Goal: Task Accomplishment & Management: Manage account settings

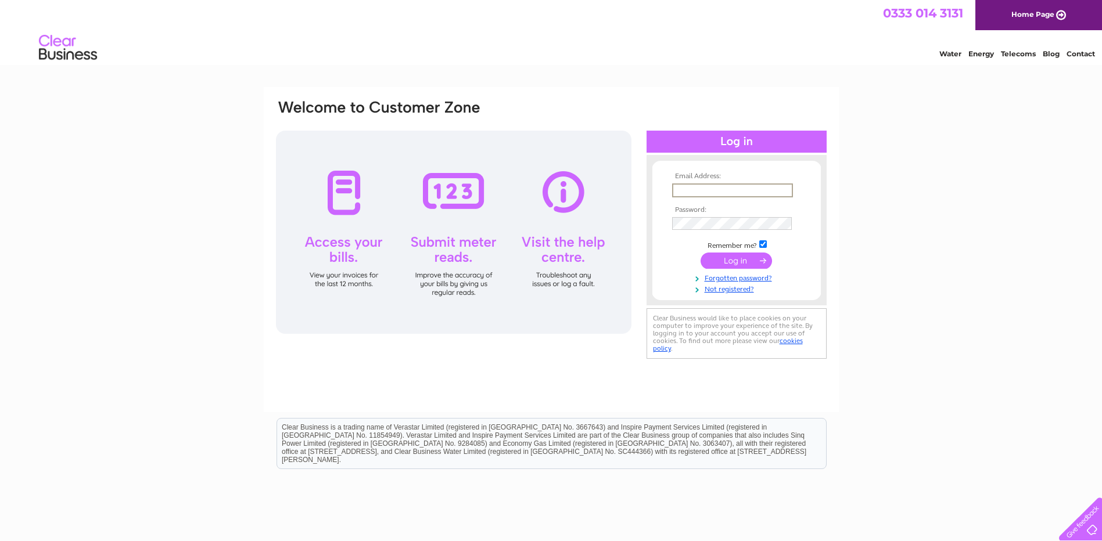
click at [696, 191] on input "text" at bounding box center [732, 191] width 121 height 14
type input "[PERSON_NAME][EMAIL_ADDRESS][PERSON_NAME][DOMAIN_NAME]"
click at [739, 256] on input "submit" at bounding box center [736, 260] width 71 height 16
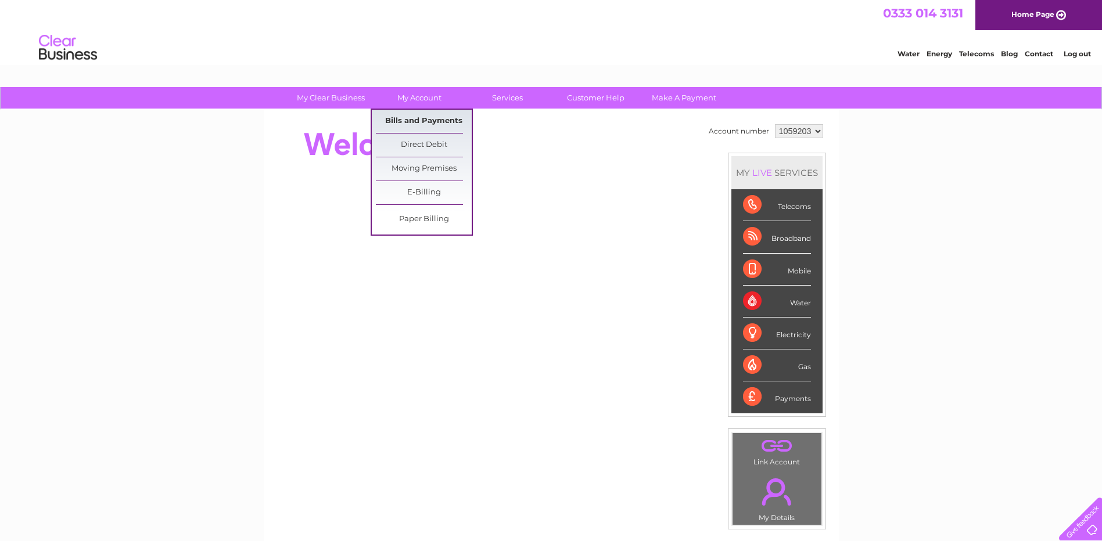
click at [426, 117] on link "Bills and Payments" at bounding box center [424, 121] width 96 height 23
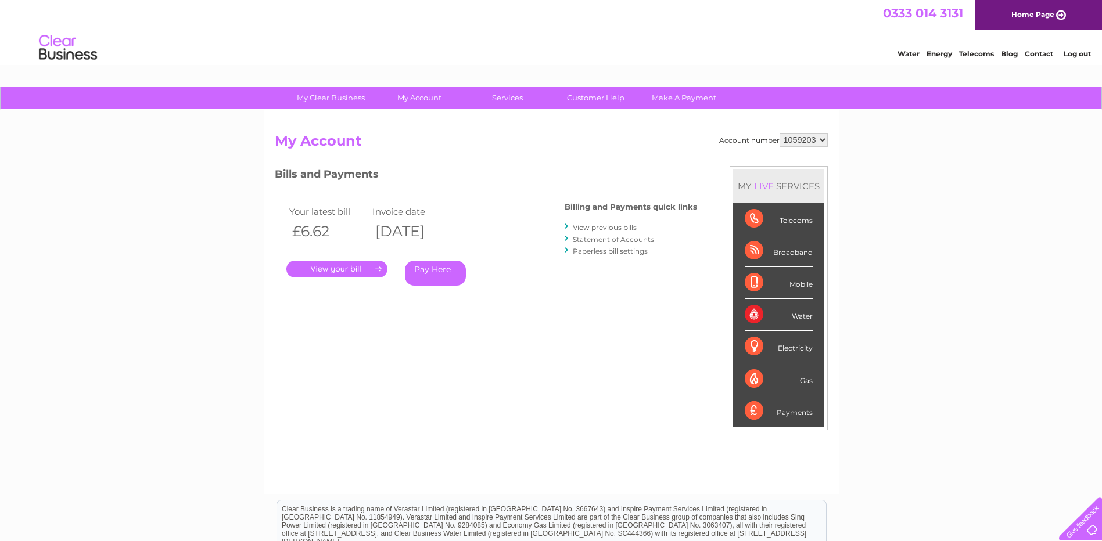
click at [336, 271] on link "." at bounding box center [336, 269] width 101 height 17
